Goal: Task Accomplishment & Management: Manage account settings

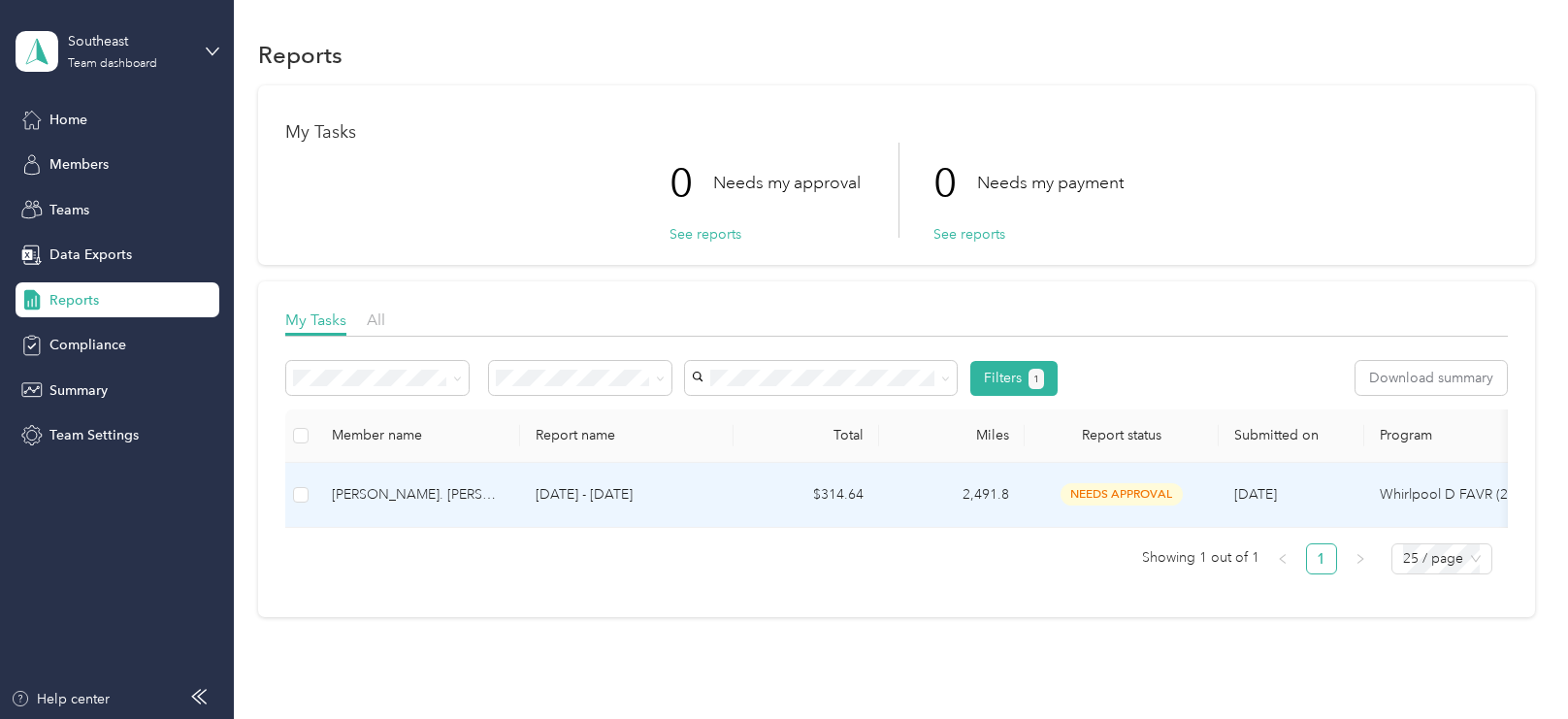
click at [430, 487] on div "[PERSON_NAME]. [PERSON_NAME]" at bounding box center [419, 494] width 173 height 21
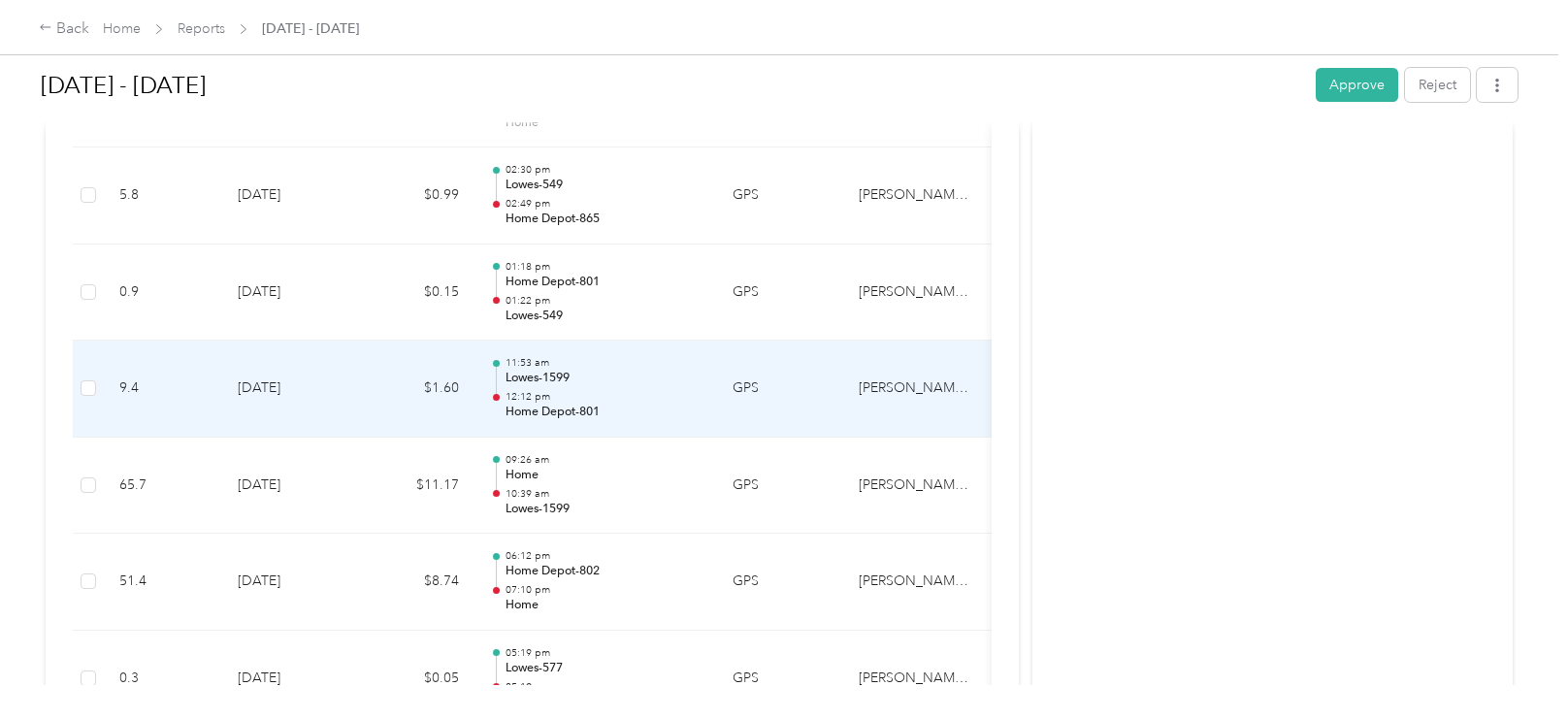
scroll to position [7179, 0]
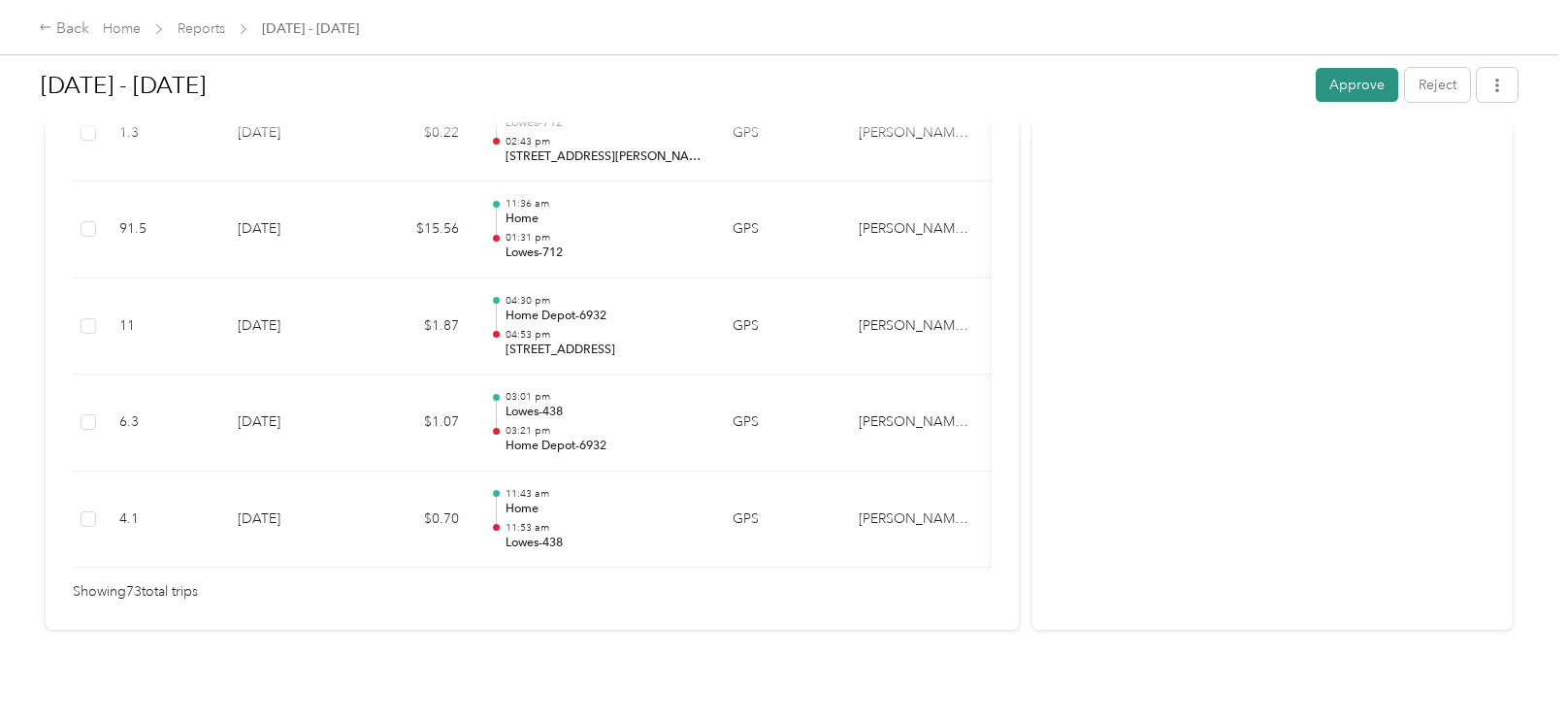
click at [1350, 87] on button "Approve" at bounding box center [1357, 85] width 83 height 34
click at [199, 25] on link "Reports" at bounding box center [202, 28] width 48 height 17
